Goal: Book appointment/travel/reservation

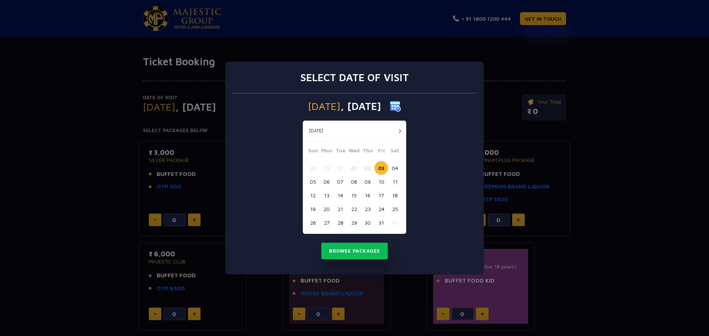
click at [367, 182] on button "09" at bounding box center [368, 182] width 14 height 14
click at [355, 251] on button "Browse Packages" at bounding box center [354, 251] width 66 height 17
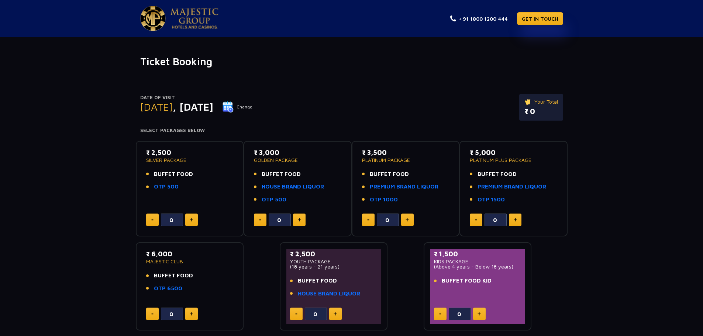
click at [300, 221] on img at bounding box center [299, 220] width 3 height 4
click at [258, 221] on button at bounding box center [260, 220] width 13 height 13
type input "0"
